Goal: Transaction & Acquisition: Purchase product/service

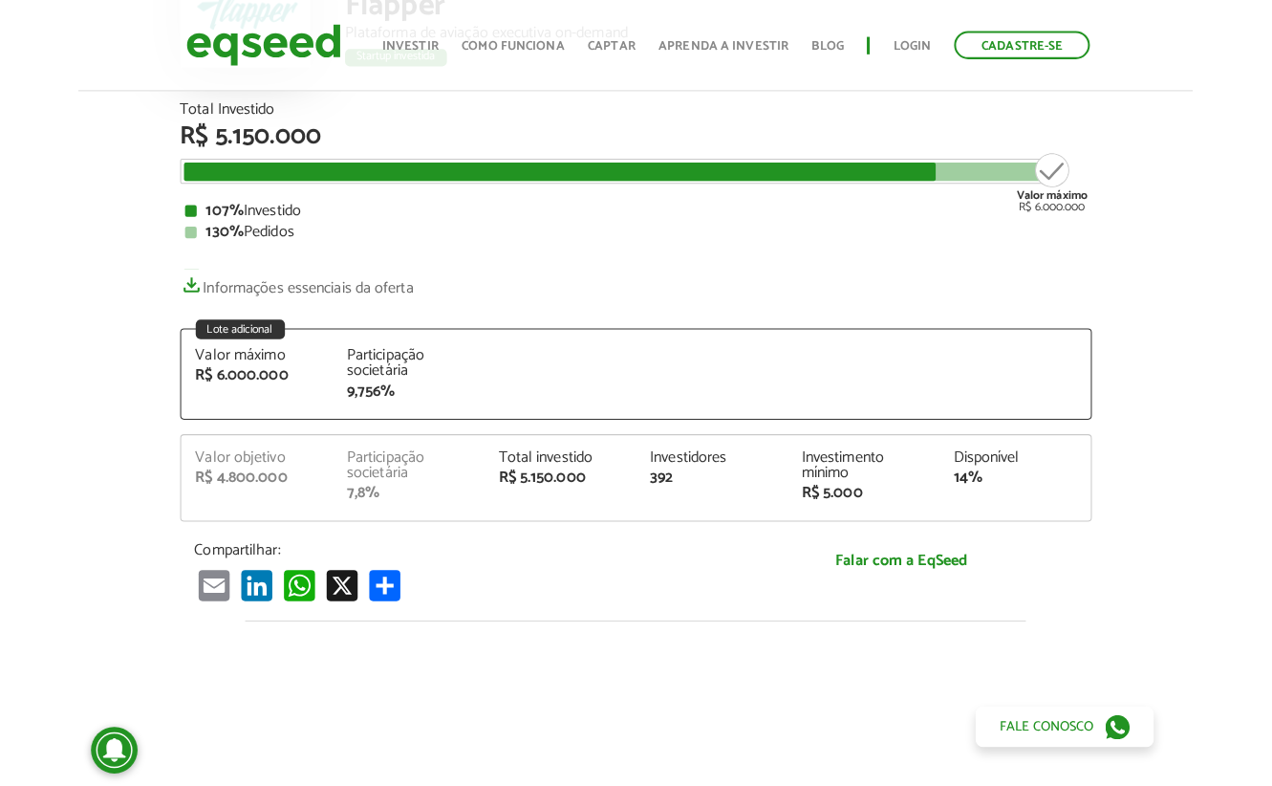
scroll to position [191, 0]
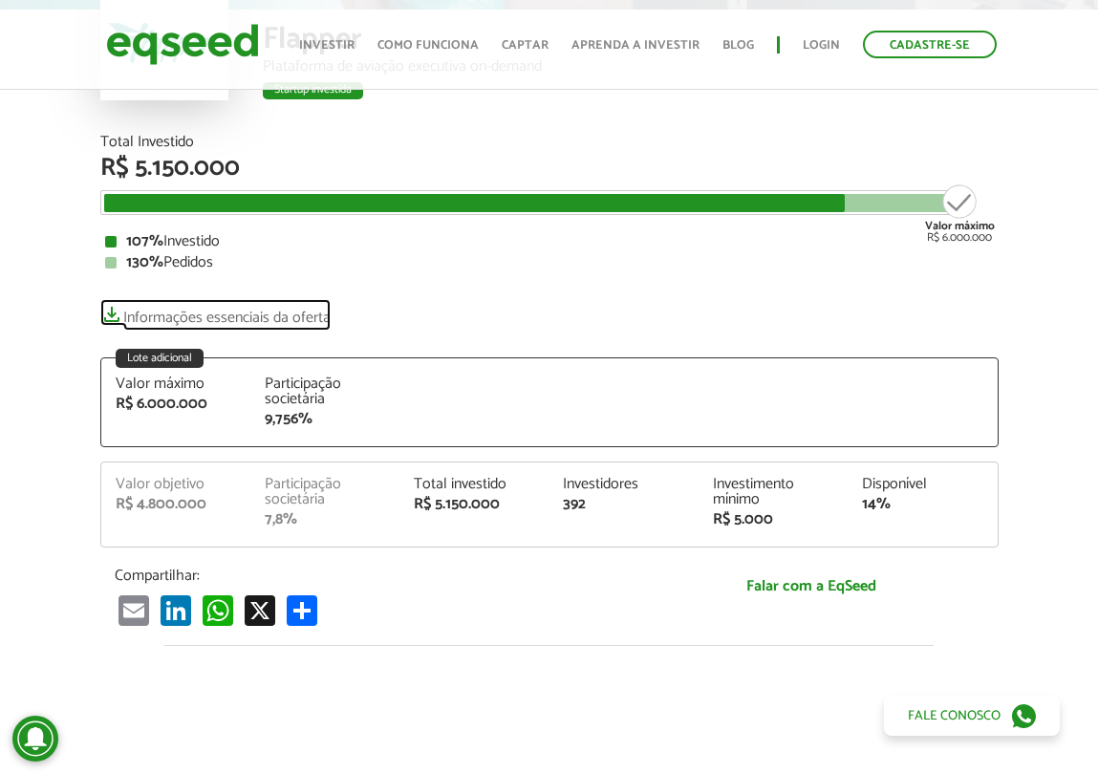
click at [272, 322] on link "Informações essenciais da oferta" at bounding box center [215, 312] width 230 height 27
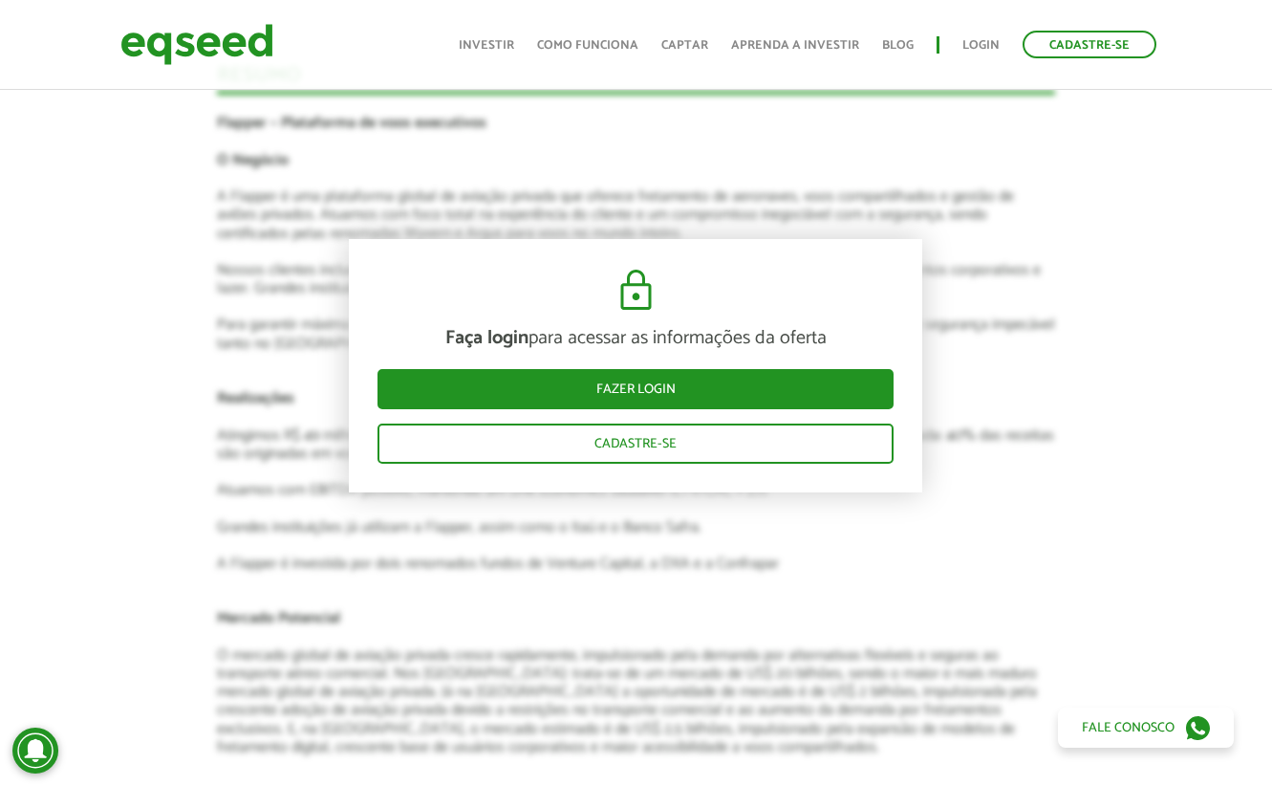
scroll to position [1625, 0]
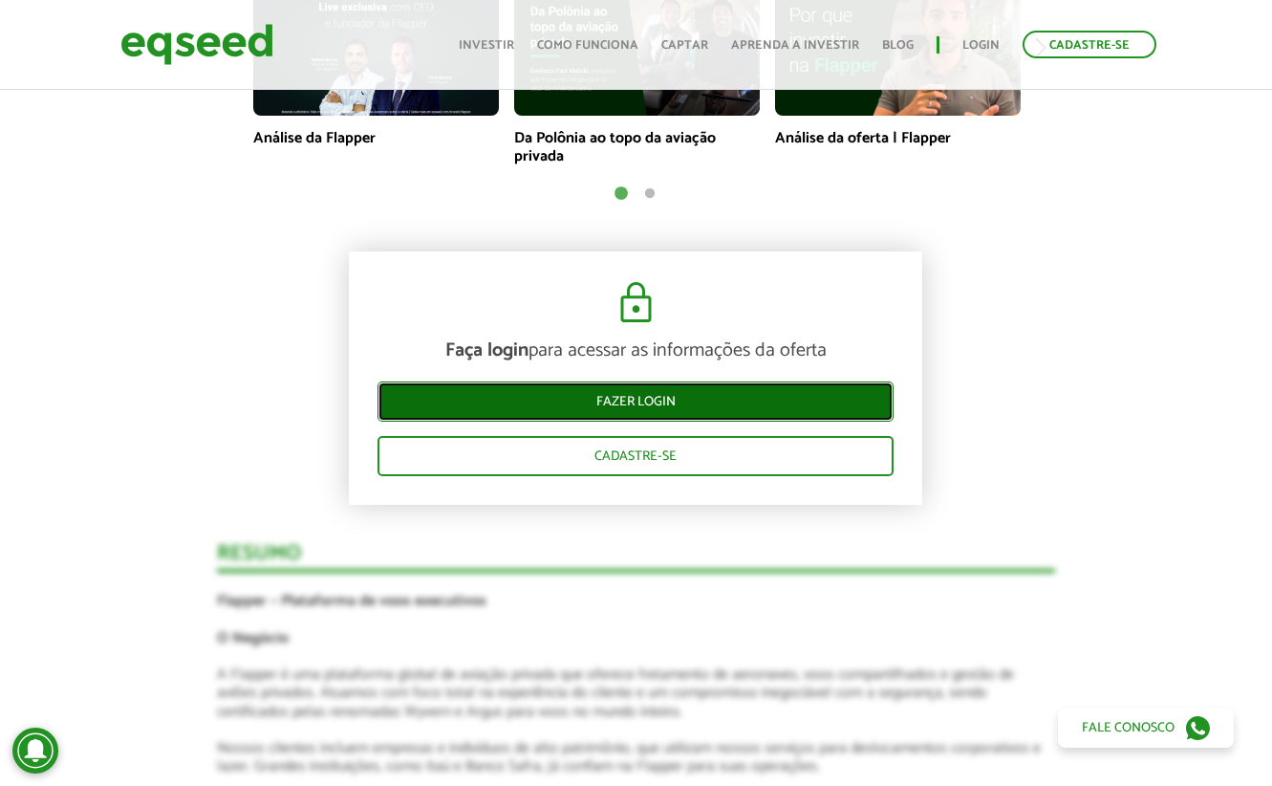
click at [601, 411] on link "Fazer login" at bounding box center [636, 401] width 516 height 40
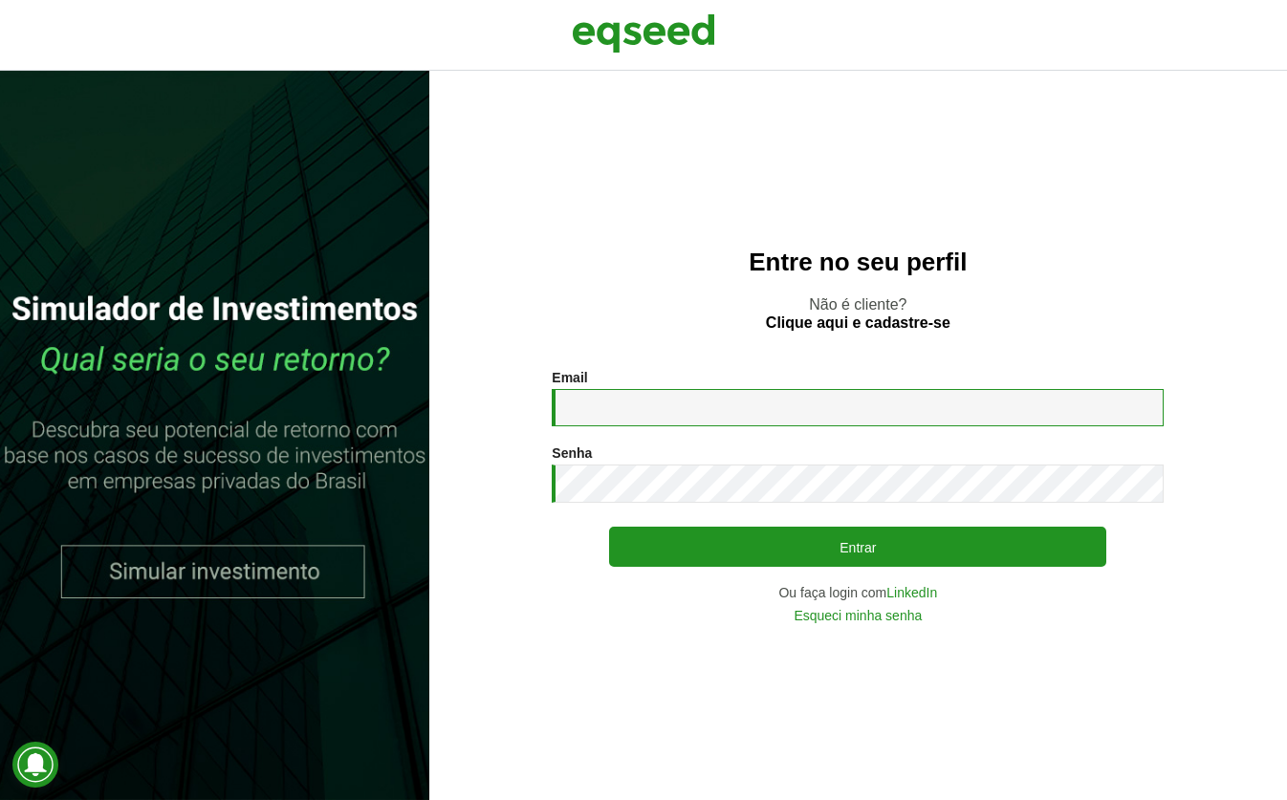
click at [624, 408] on input "Email *" at bounding box center [858, 407] width 612 height 37
type input "**********"
click at [609, 527] on button "Entrar" at bounding box center [857, 547] width 497 height 40
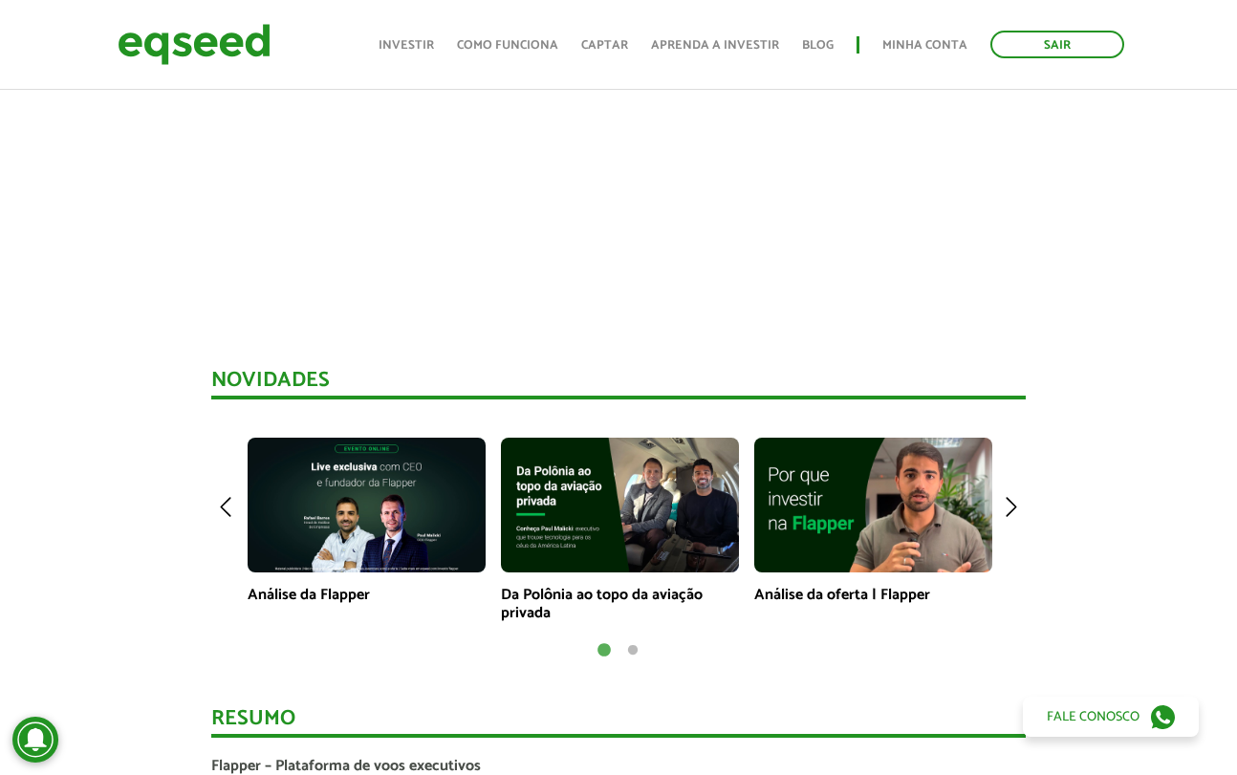
scroll to position [1112, 0]
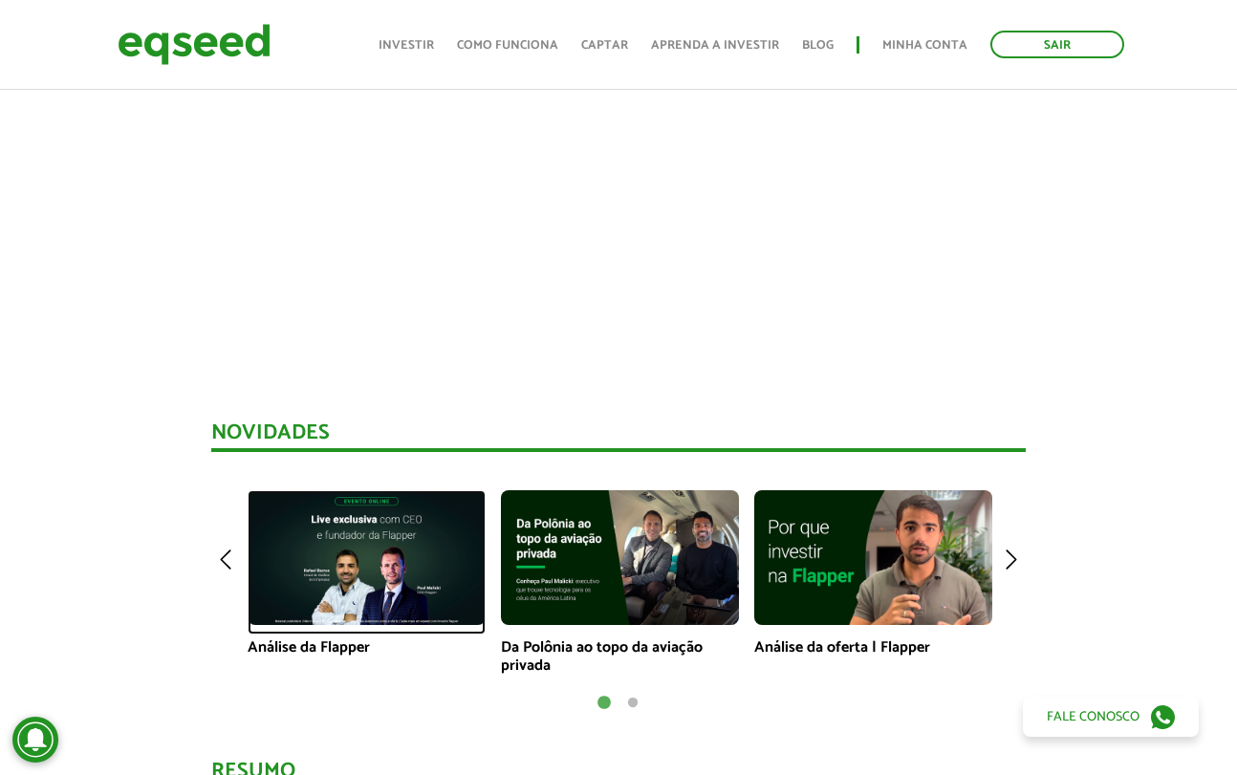
click at [376, 598] on img at bounding box center [367, 557] width 238 height 134
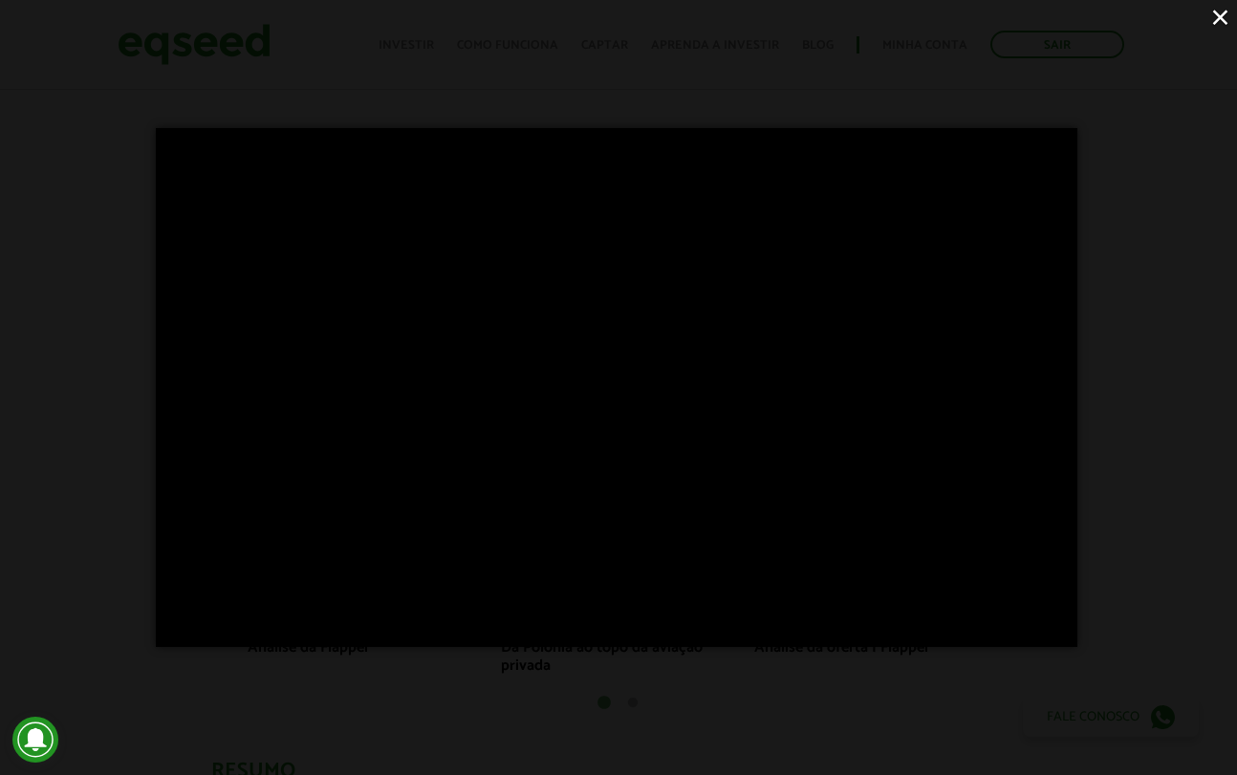
click at [1222, 20] on button "×" at bounding box center [1219, 16] width 33 height 33
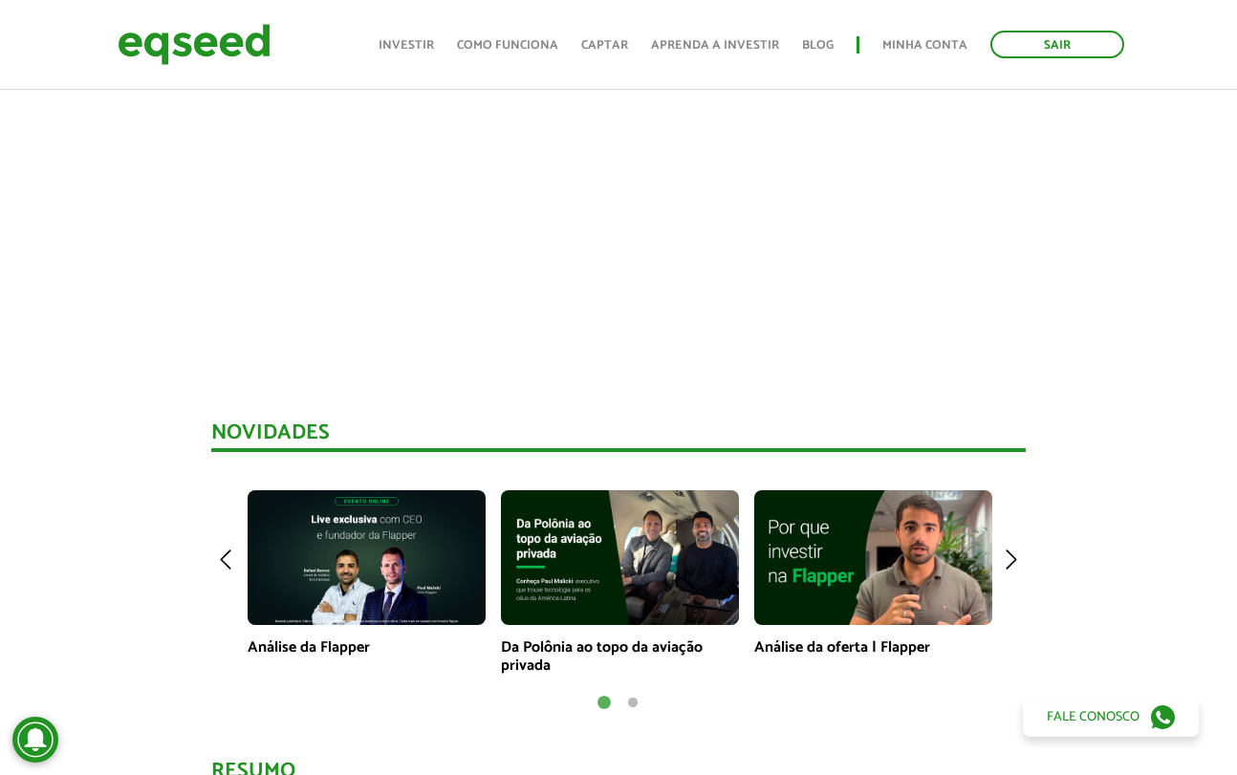
click at [635, 700] on button "2" at bounding box center [632, 703] width 19 height 19
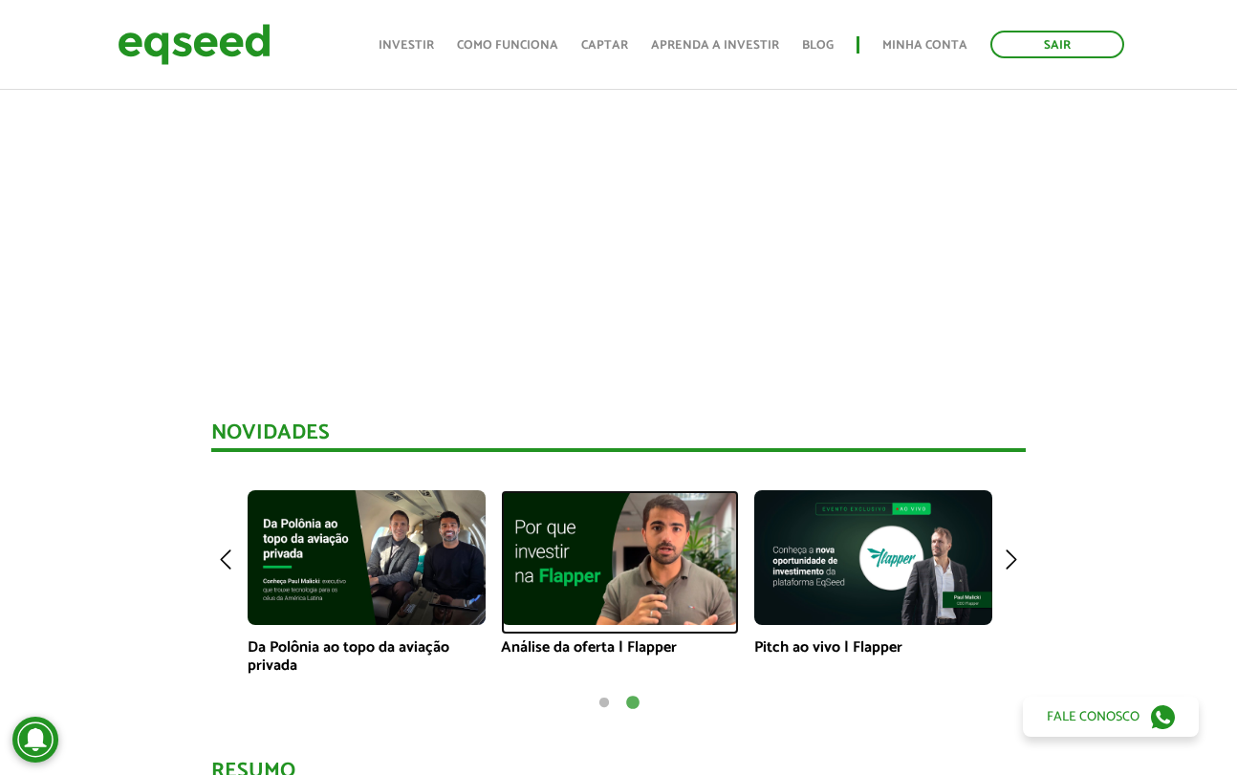
click at [630, 571] on img at bounding box center [620, 557] width 238 height 134
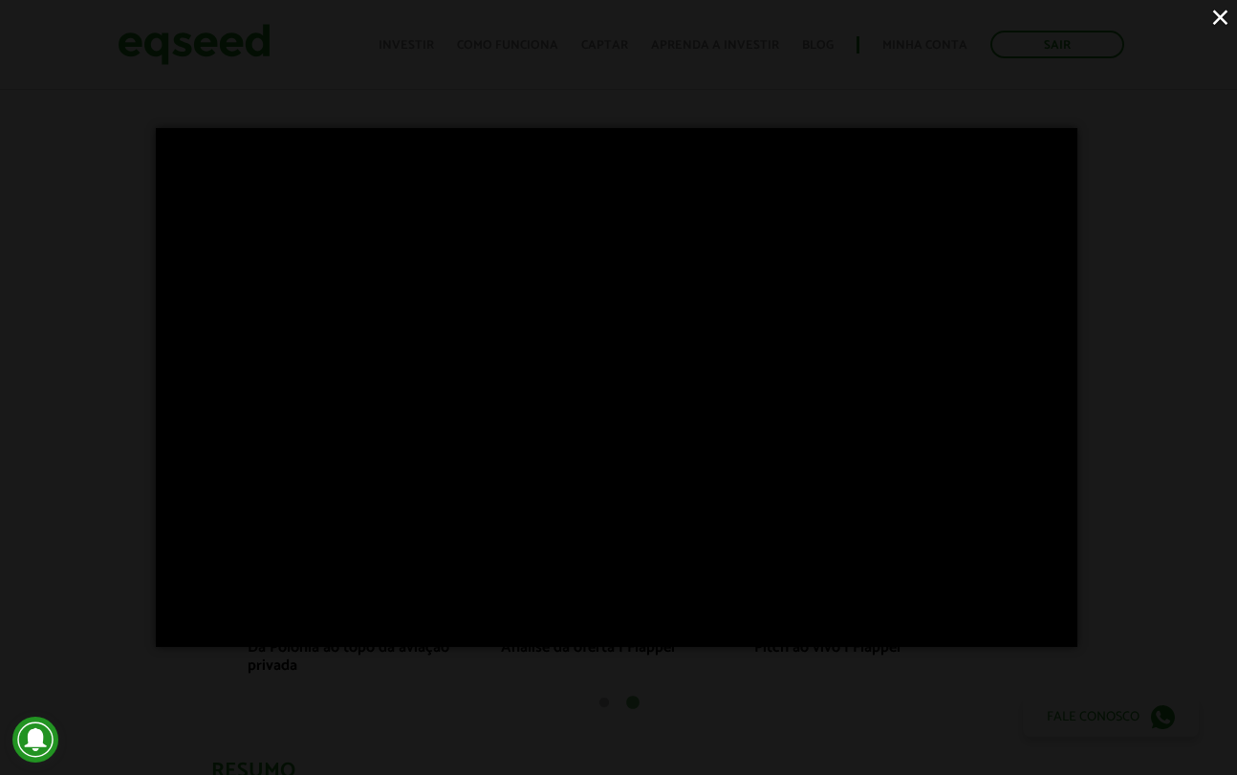
click at [1182, 382] on div "×" at bounding box center [618, 387] width 1237 height 775
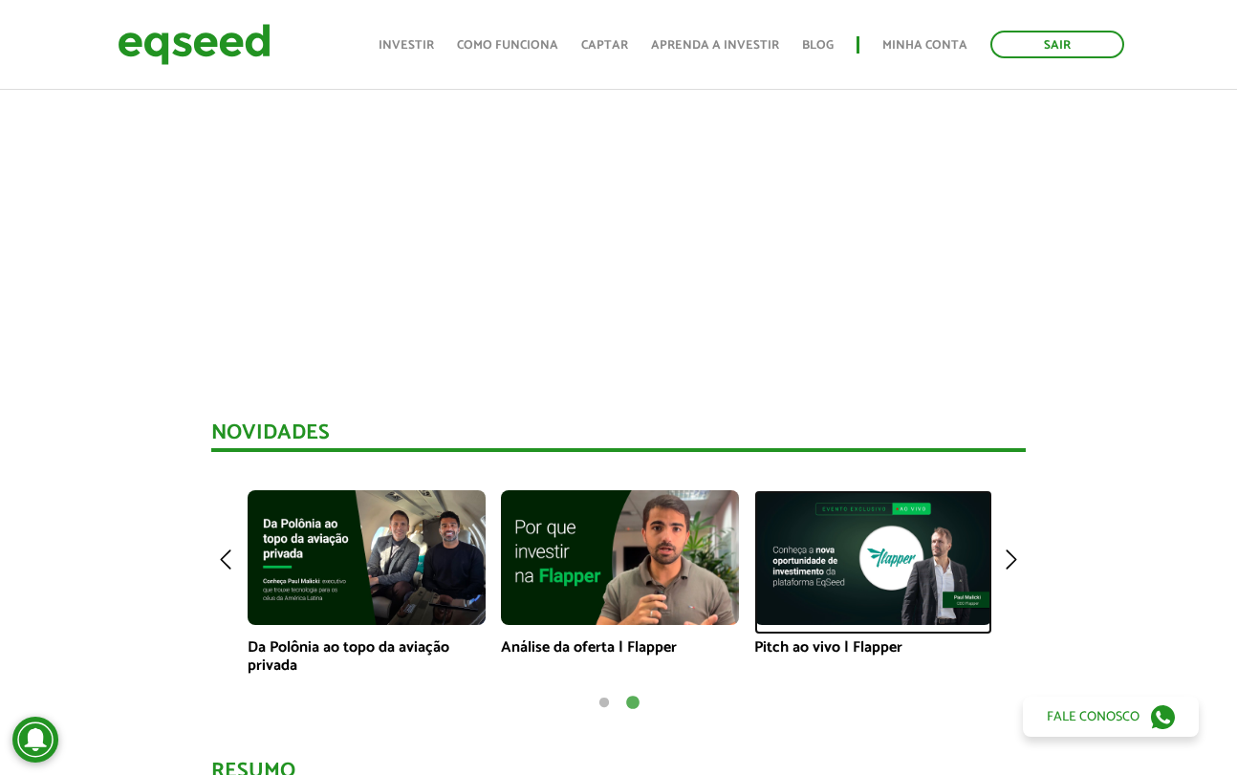
click at [896, 588] on img at bounding box center [873, 557] width 238 height 134
